Goal: Find specific page/section: Find specific page/section

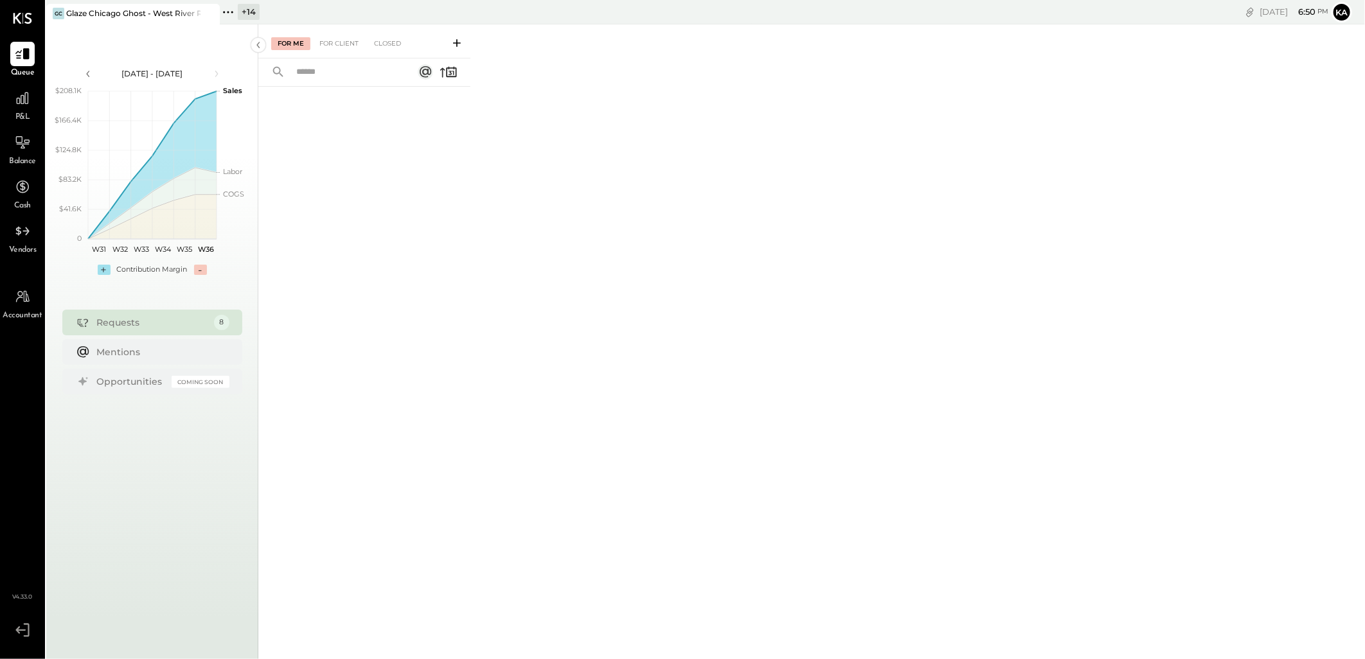
click at [224, 12] on icon at bounding box center [224, 12] width 2 height 2
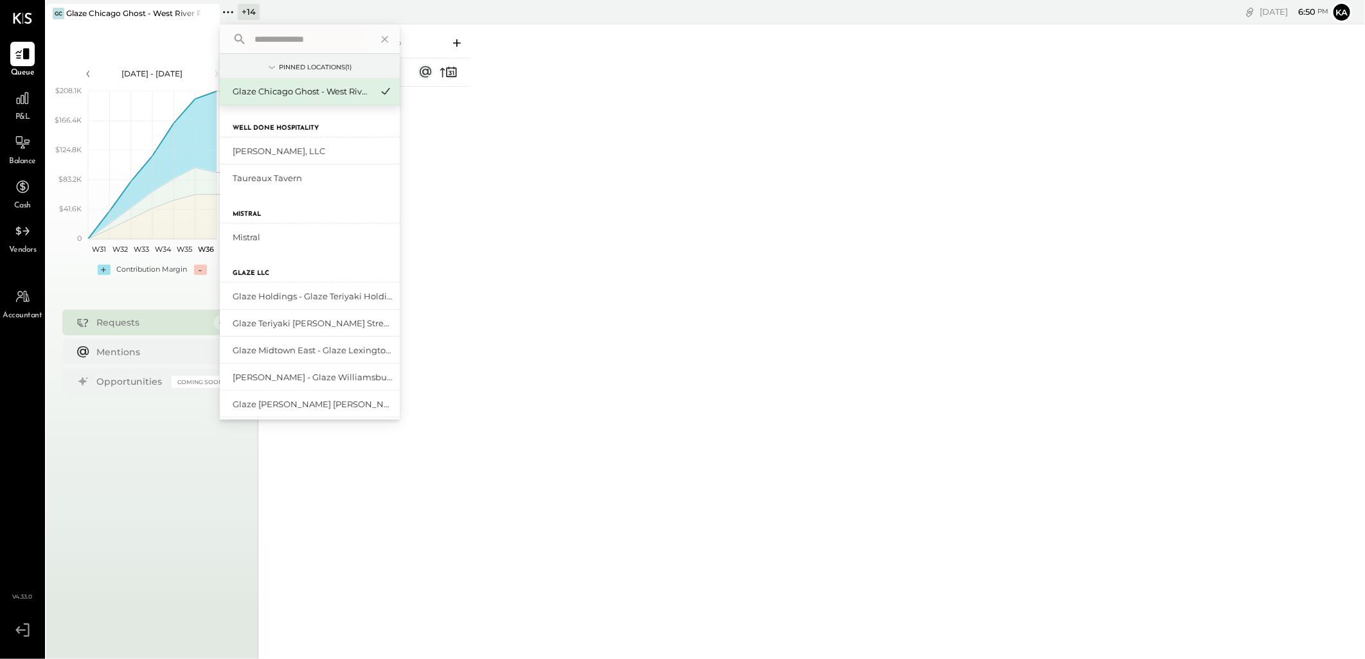
click at [287, 34] on input "text" at bounding box center [309, 39] width 120 height 23
type input "*"
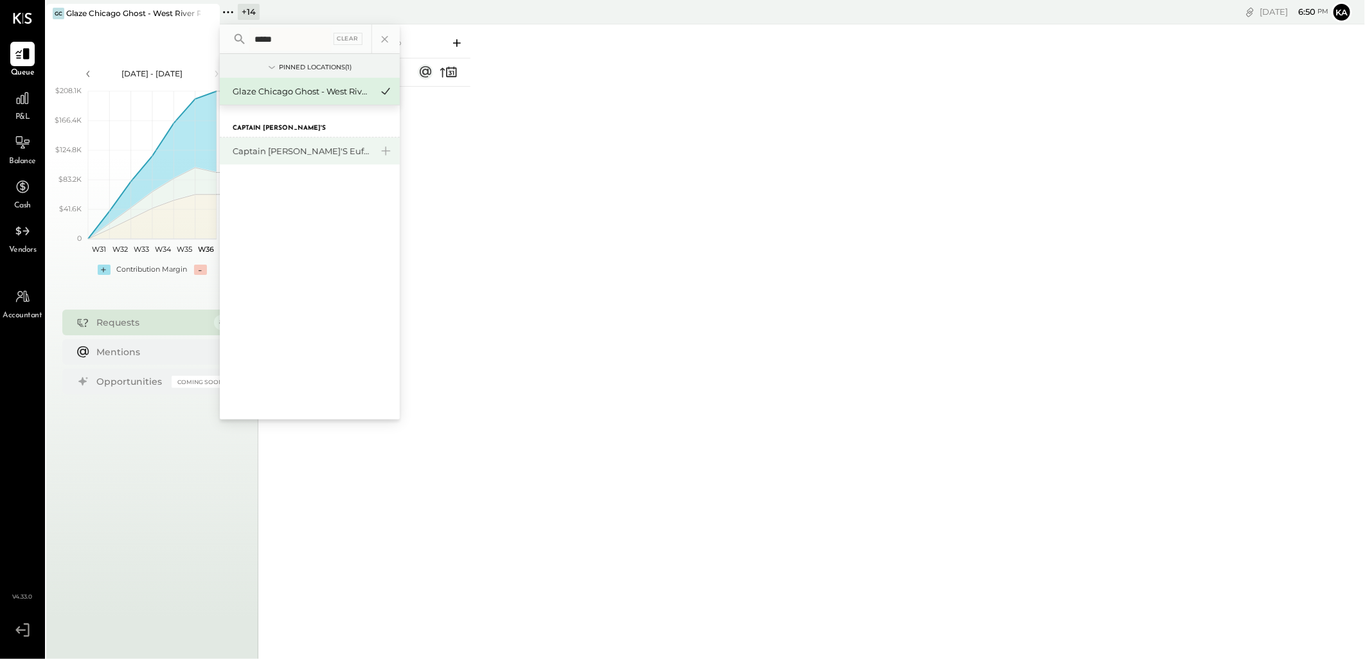
type input "*****"
click at [316, 146] on div "Captain [PERSON_NAME]'s Eufaula" at bounding box center [302, 151] width 139 height 12
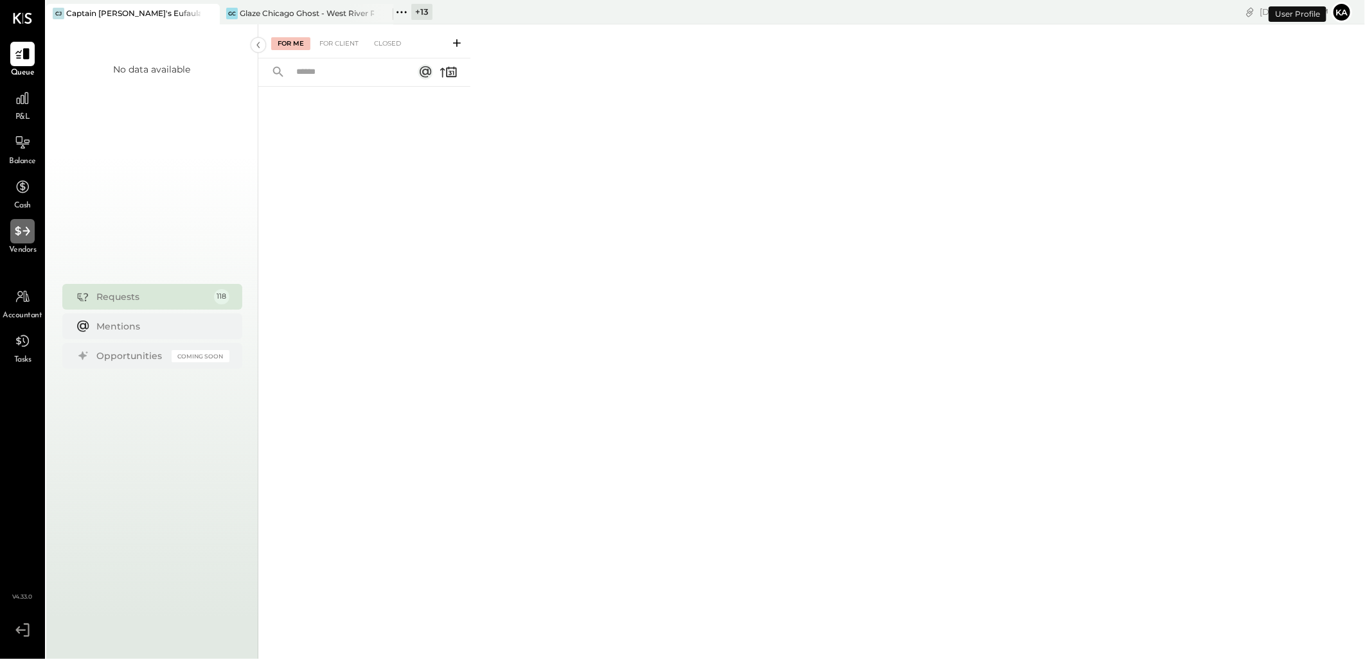
click at [24, 233] on icon at bounding box center [22, 231] width 17 height 17
